Goal: Task Accomplishment & Management: Use online tool/utility

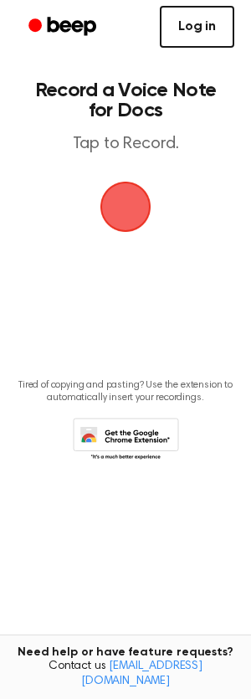
click at [193, 33] on link "Log in" at bounding box center [197, 27] width 74 height 42
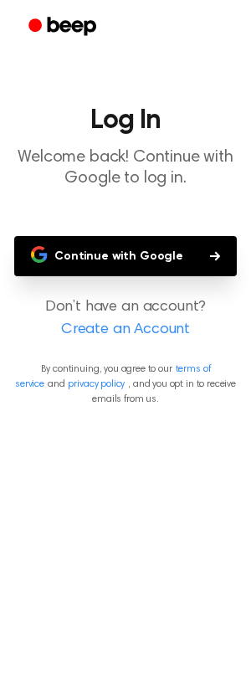
click at [102, 239] on button "Continue with Google" at bounding box center [125, 256] width 223 height 40
click at [109, 265] on button "Continue with Google" at bounding box center [125, 256] width 223 height 40
